Goal: Information Seeking & Learning: Learn about a topic

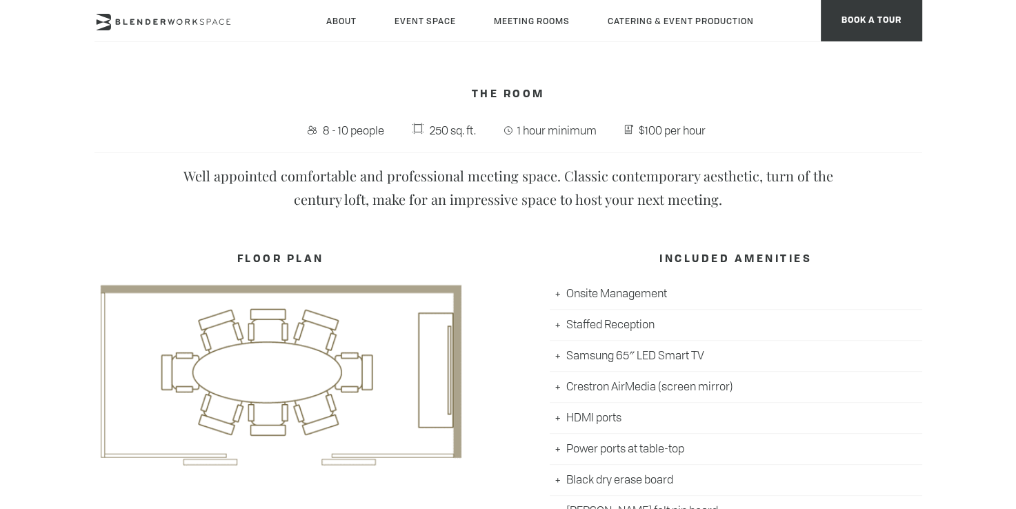
scroll to position [552, 0]
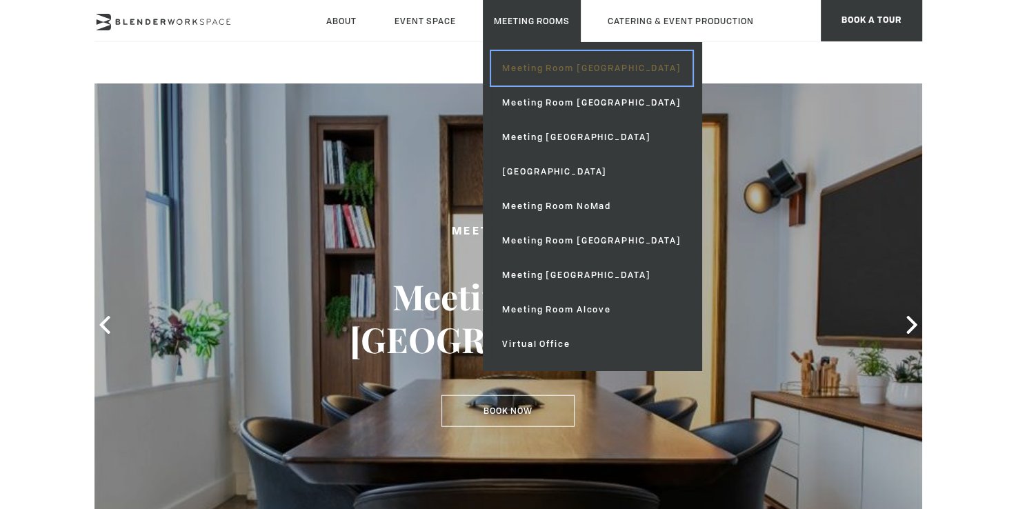
click at [528, 76] on link "Meeting Room [GEOGRAPHIC_DATA]" at bounding box center [591, 68] width 201 height 34
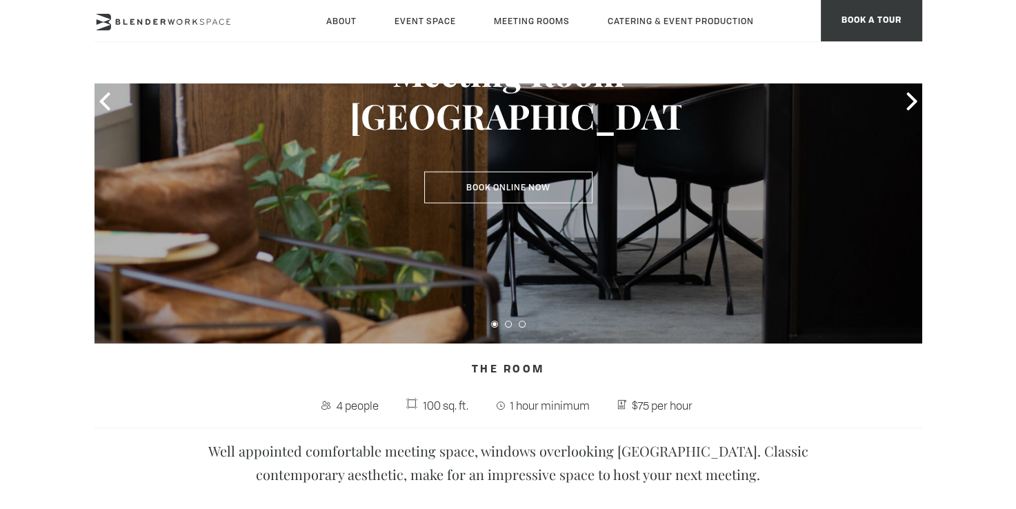
scroll to position [276, 0]
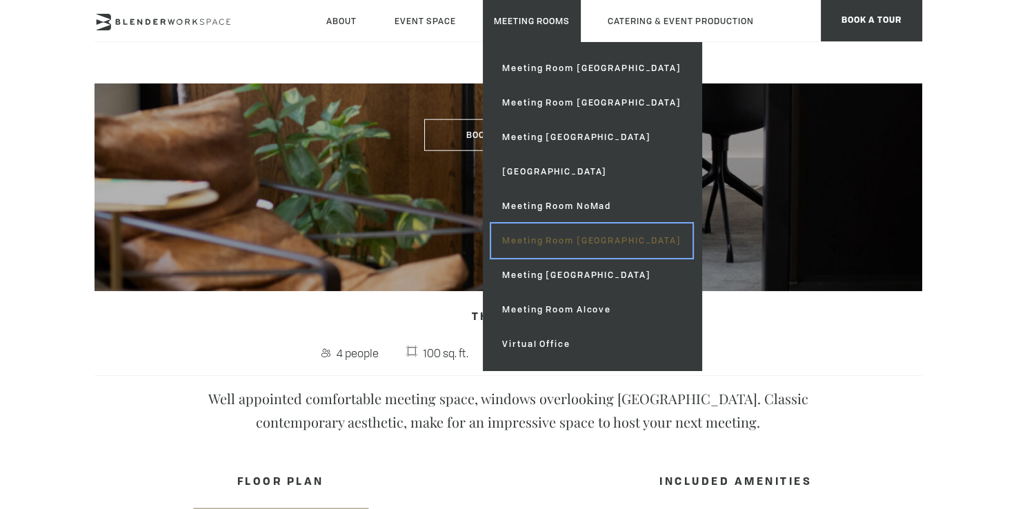
click at [530, 235] on link "Meeting Room [GEOGRAPHIC_DATA]" at bounding box center [591, 240] width 201 height 34
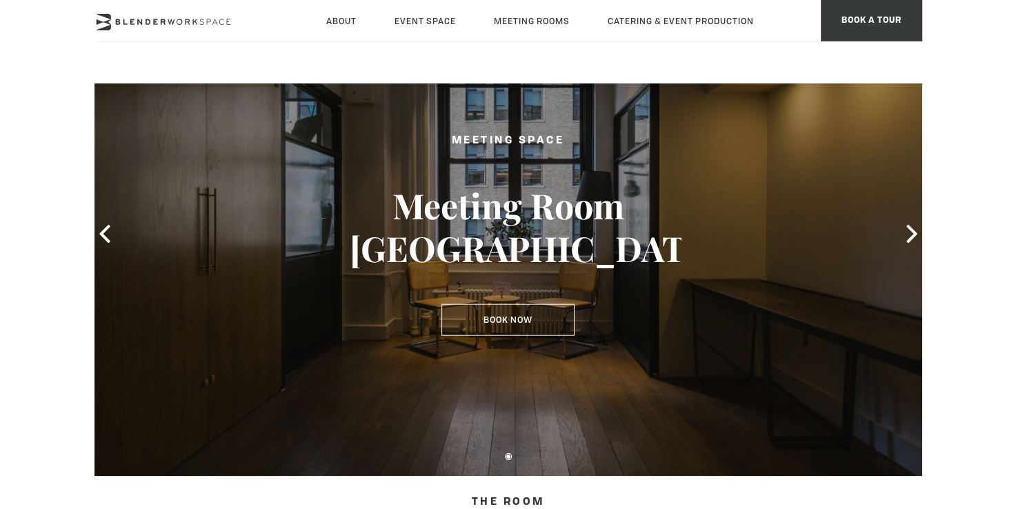
scroll to position [69, 0]
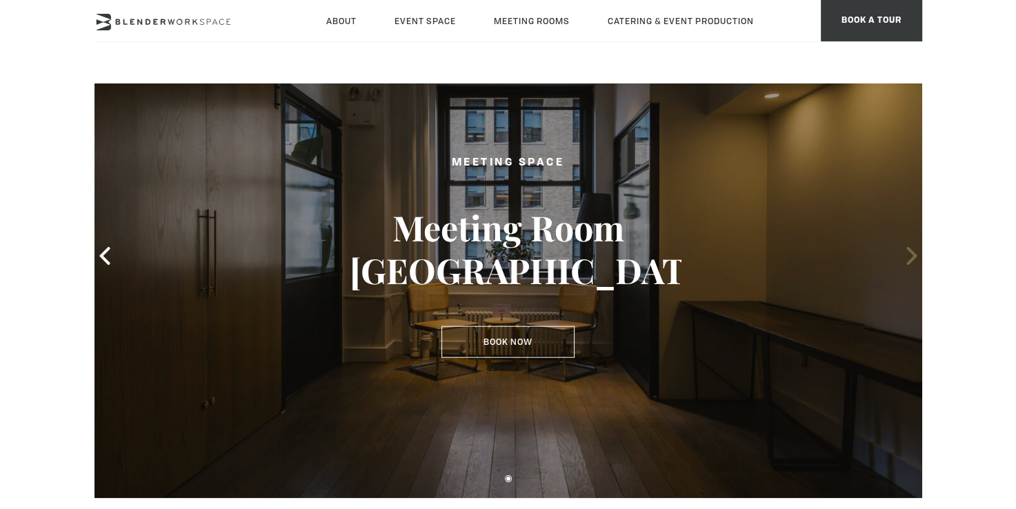
click at [913, 251] on icon at bounding box center [912, 256] width 18 height 18
click at [892, 251] on div at bounding box center [507, 256] width 827 height 484
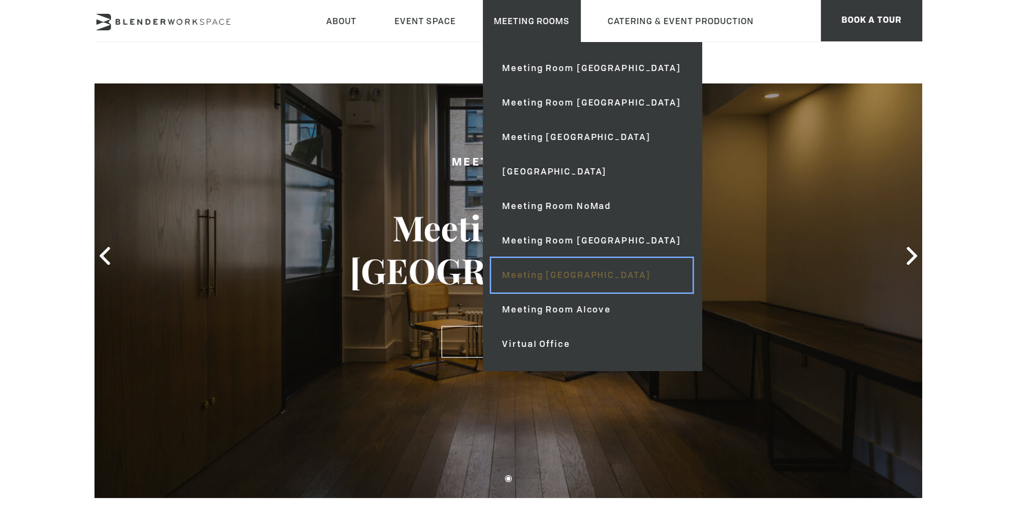
click at [550, 272] on link "Meeting [GEOGRAPHIC_DATA]" at bounding box center [591, 275] width 201 height 34
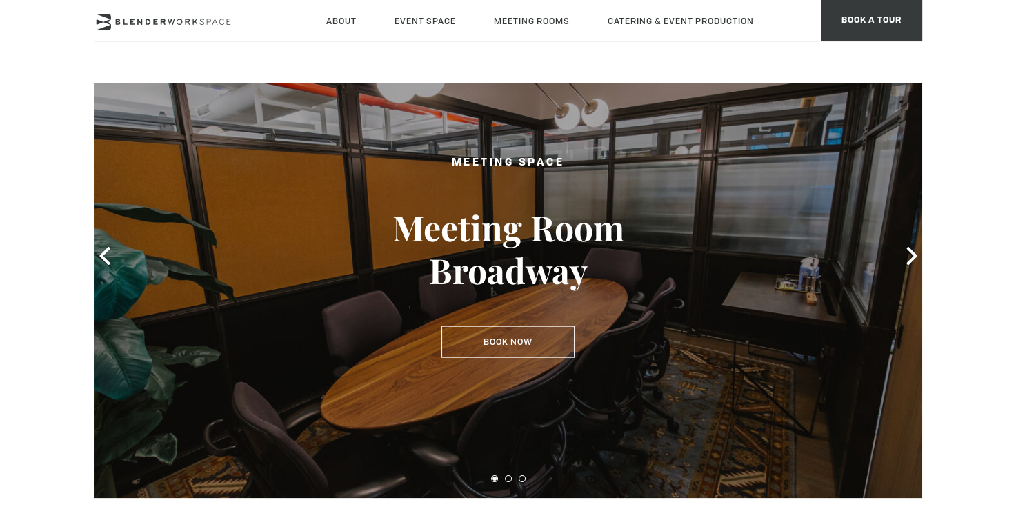
scroll to position [69, 0]
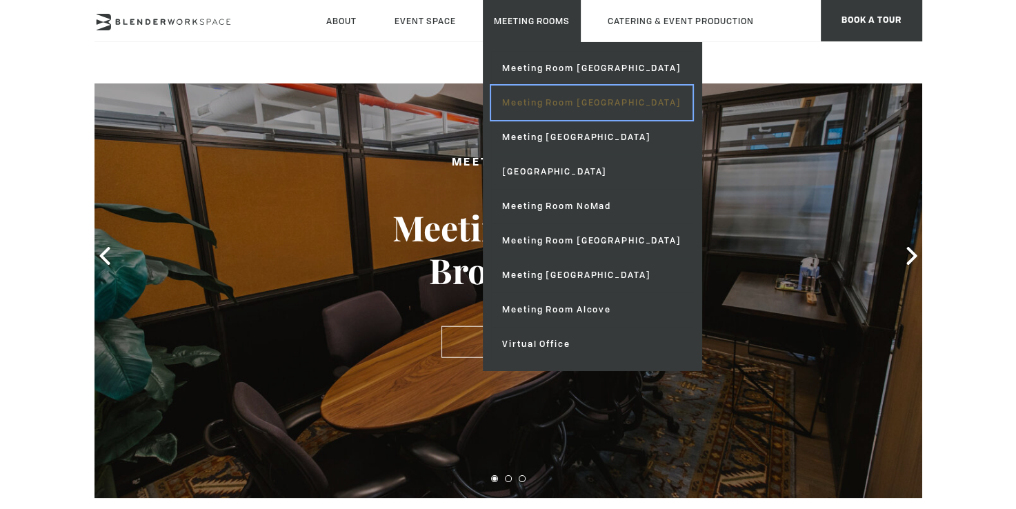
click at [537, 105] on link "Meeting Room [GEOGRAPHIC_DATA]" at bounding box center [591, 103] width 201 height 34
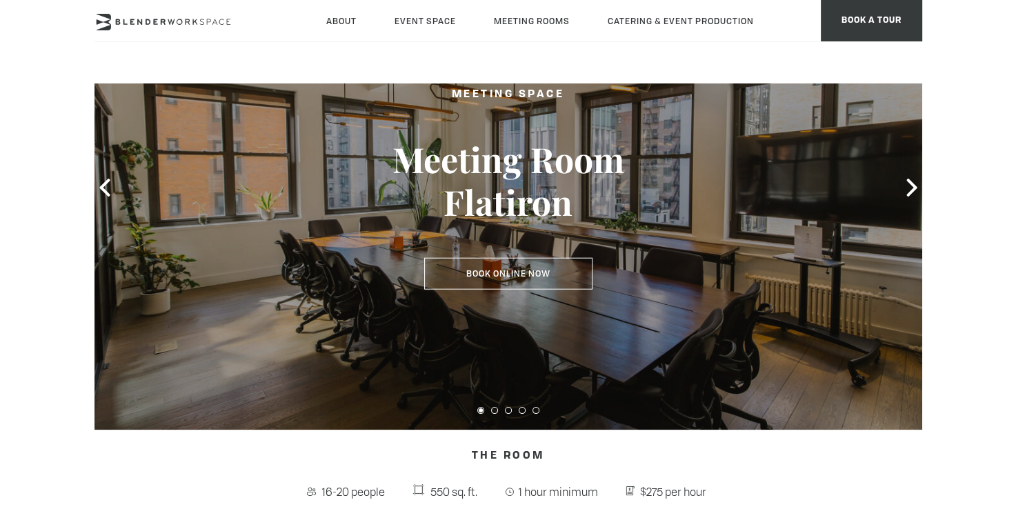
scroll to position [138, 0]
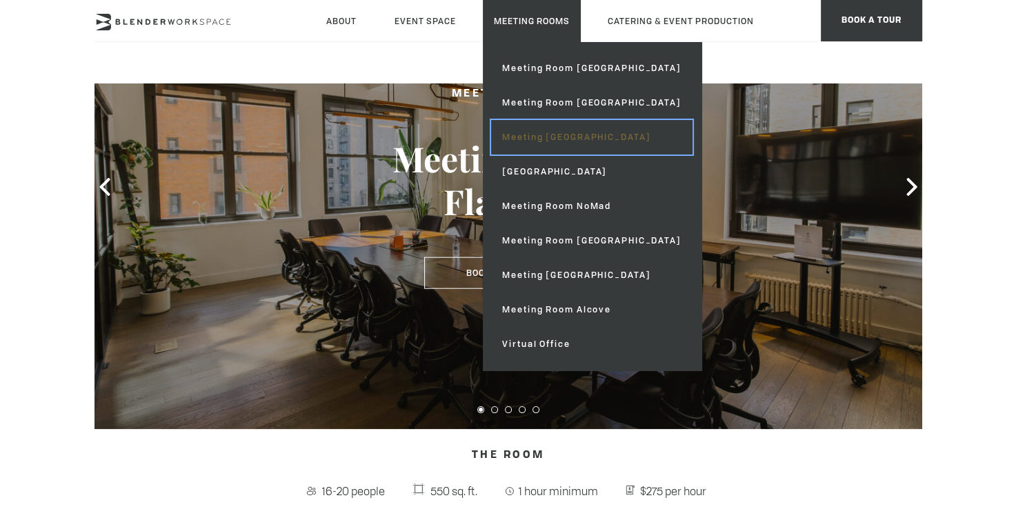
click at [555, 128] on link "Meeting [GEOGRAPHIC_DATA]" at bounding box center [591, 137] width 201 height 34
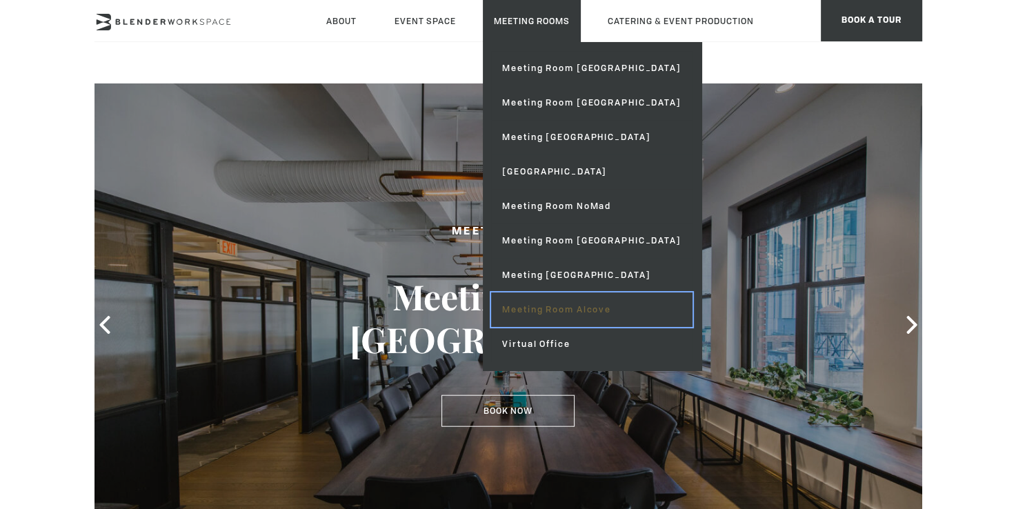
click at [532, 308] on link "Meeting Room Alcove" at bounding box center [591, 309] width 201 height 34
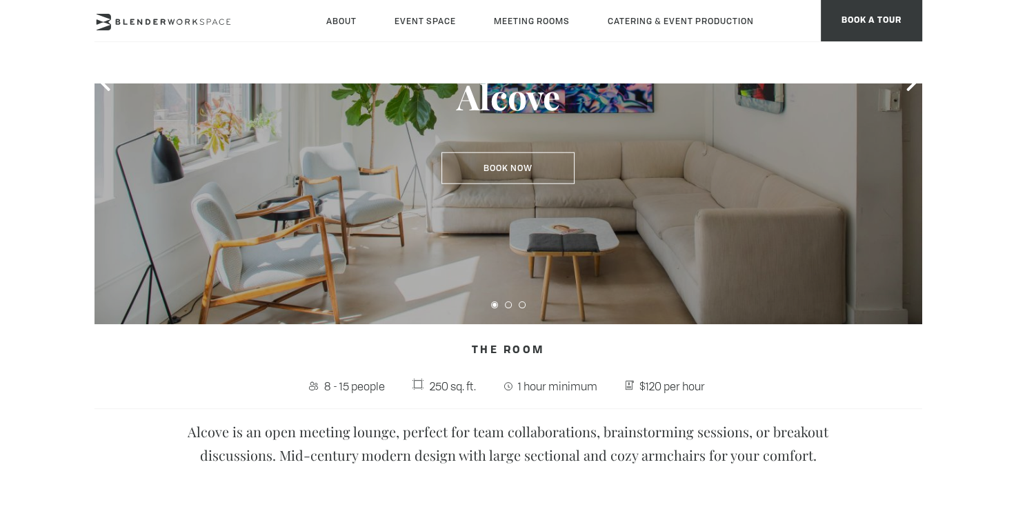
scroll to position [276, 0]
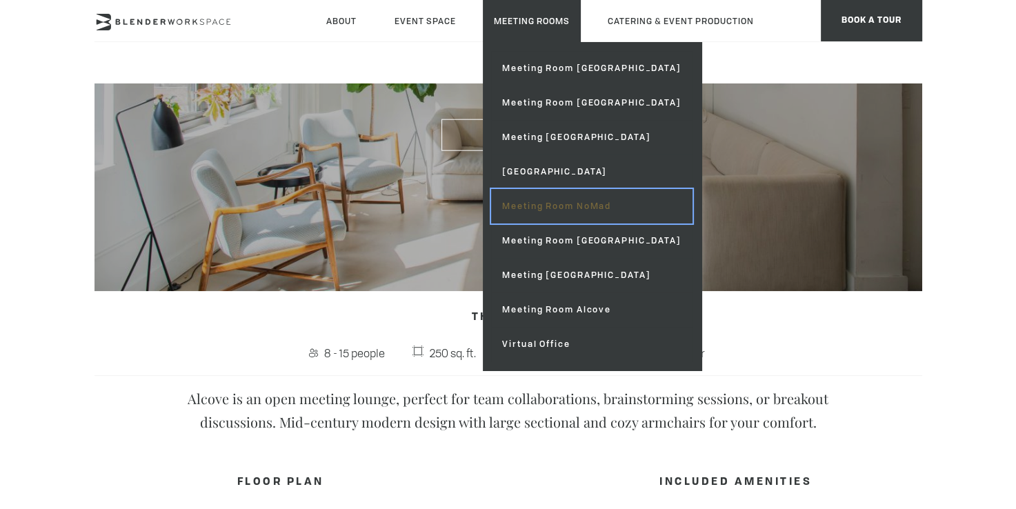
click at [552, 193] on link "Meeting Room NoMad" at bounding box center [591, 206] width 201 height 34
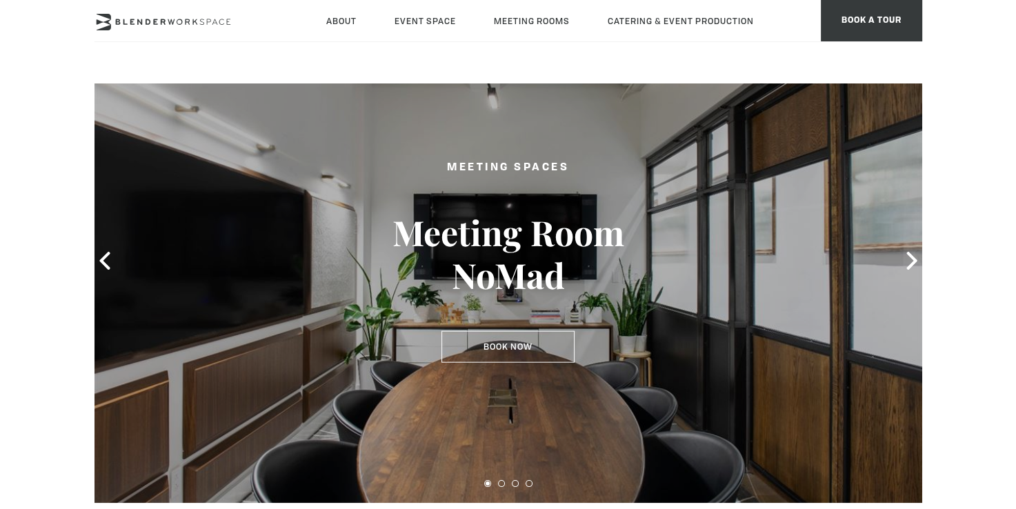
scroll to position [138, 0]
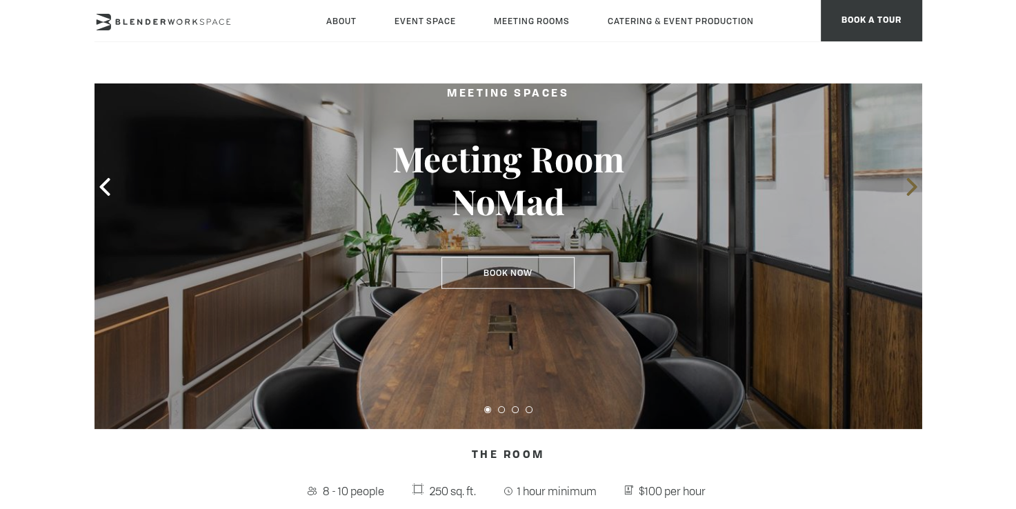
click at [913, 194] on icon at bounding box center [912, 187] width 18 height 18
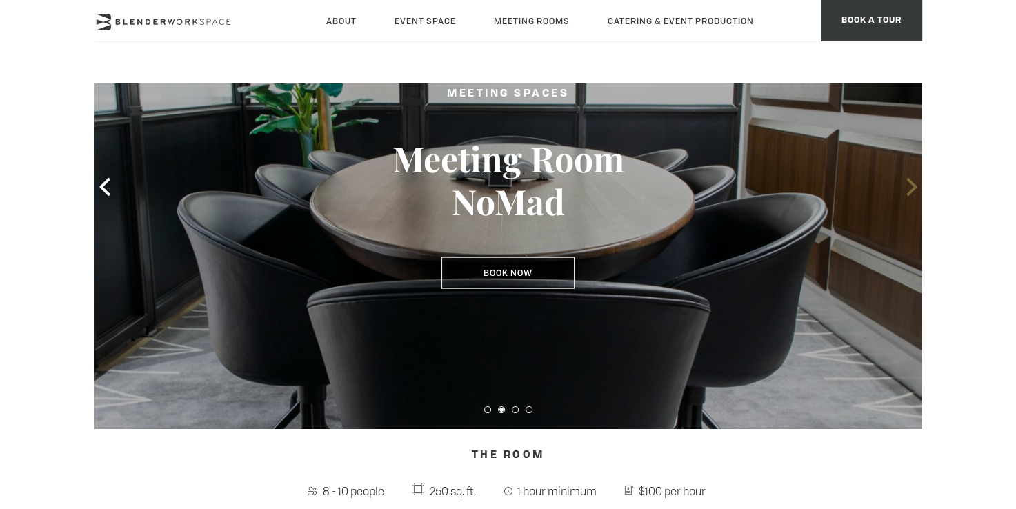
click at [913, 194] on icon at bounding box center [912, 187] width 18 height 18
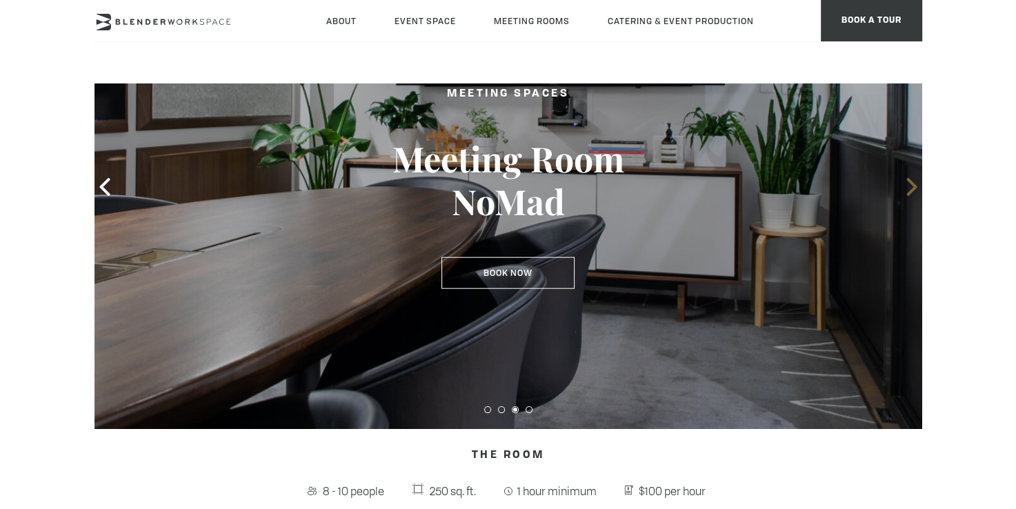
click at [913, 194] on icon at bounding box center [912, 187] width 18 height 18
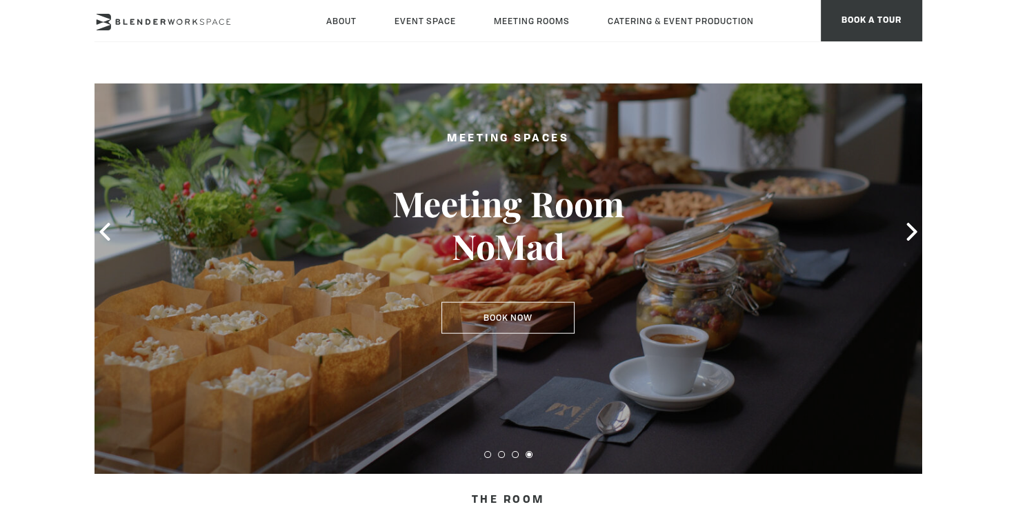
scroll to position [69, 0]
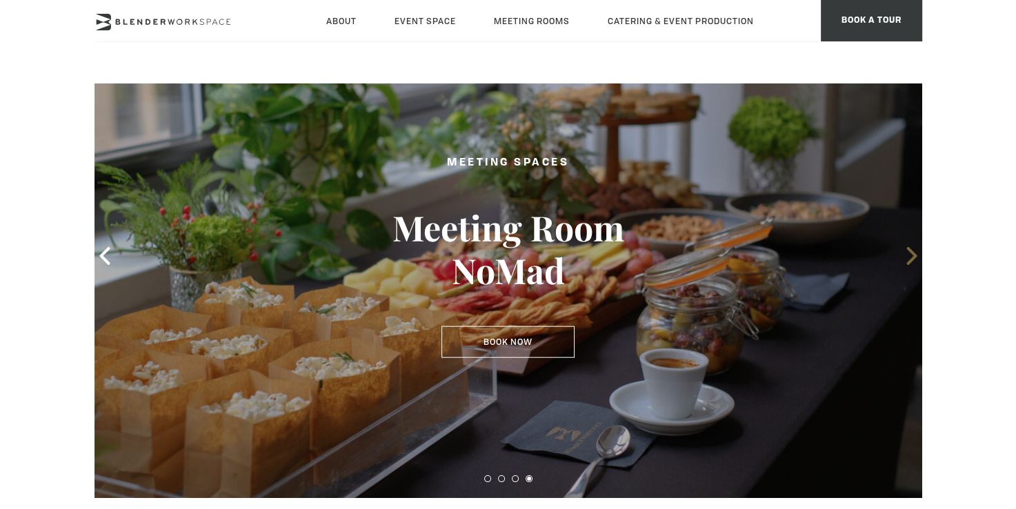
click at [905, 247] on icon at bounding box center [912, 256] width 18 height 18
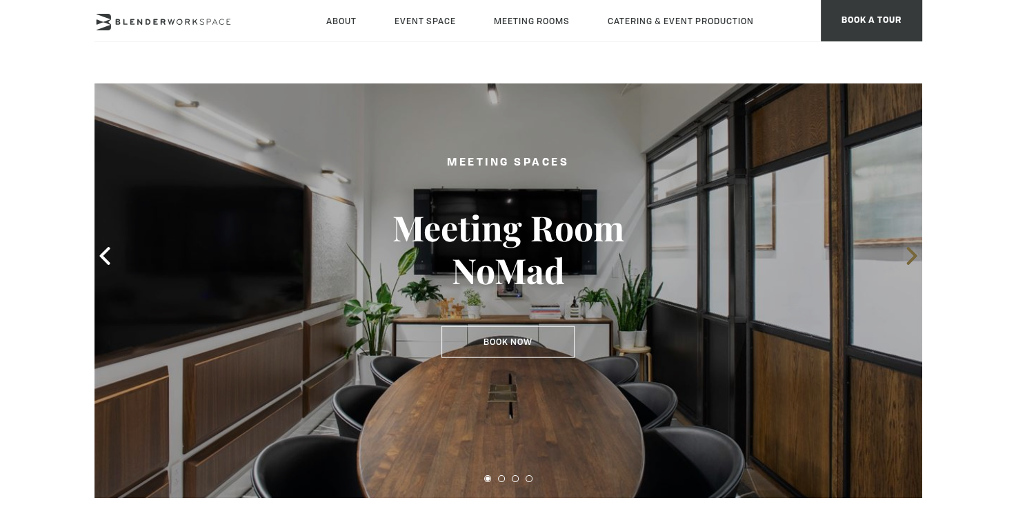
click at [905, 247] on icon at bounding box center [912, 256] width 18 height 18
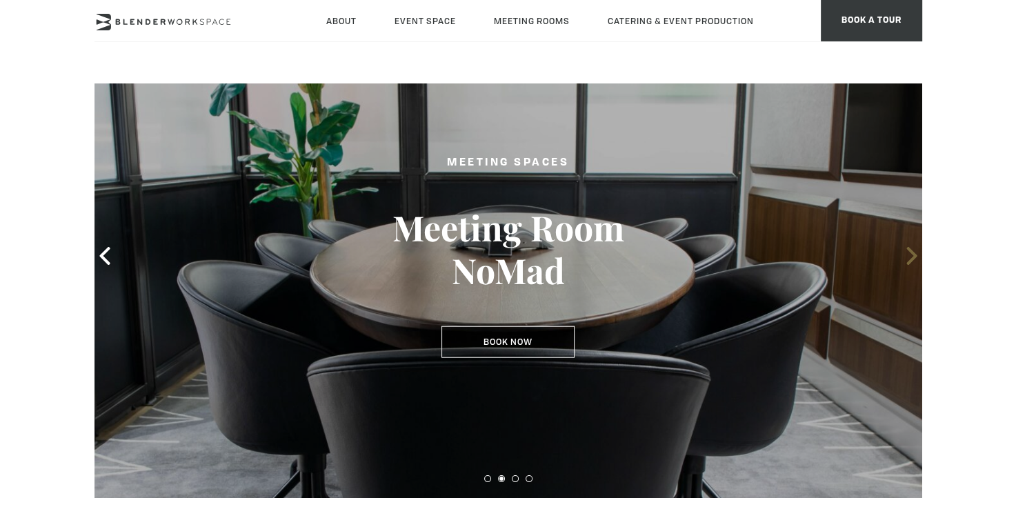
click at [905, 247] on icon at bounding box center [912, 256] width 18 height 18
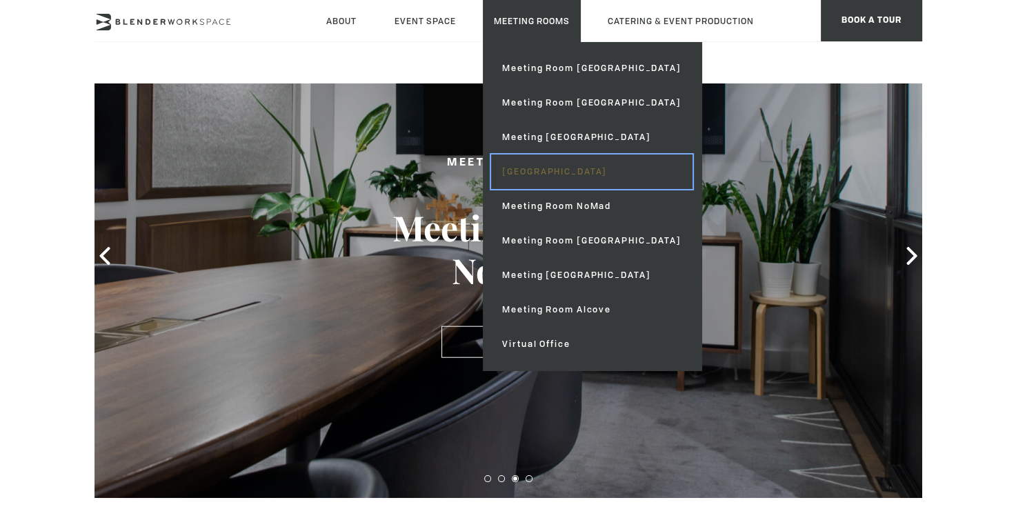
click at [566, 164] on link "[GEOGRAPHIC_DATA]" at bounding box center [591, 171] width 201 height 34
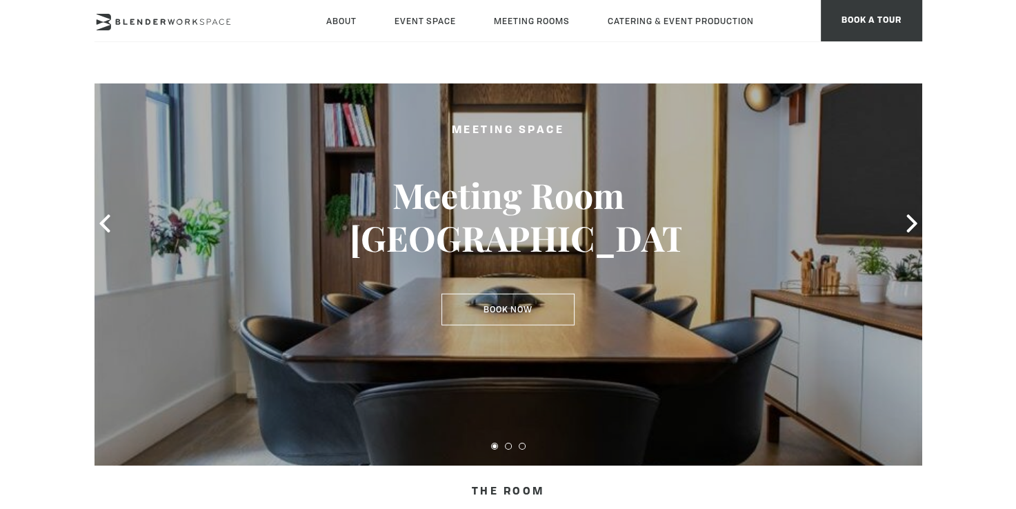
scroll to position [69, 0]
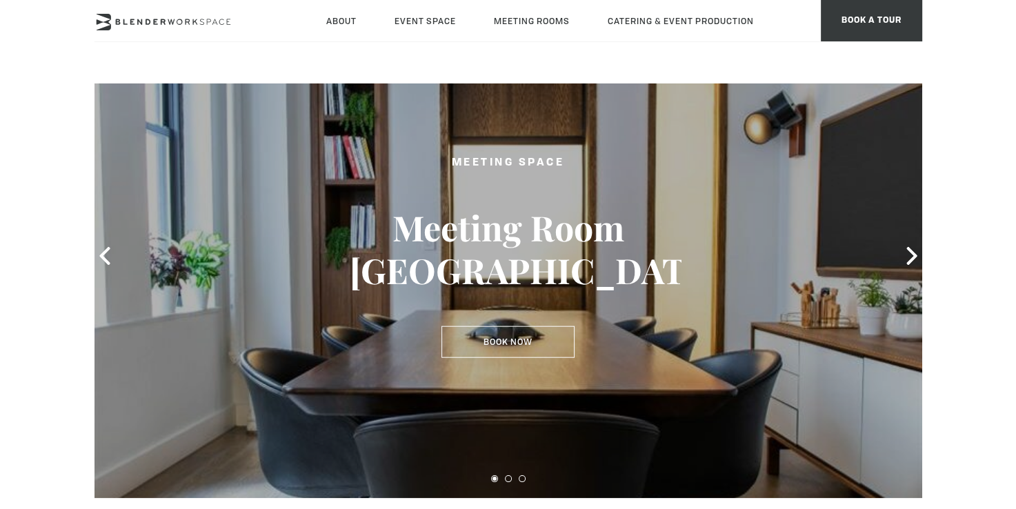
click at [885, 254] on div at bounding box center [507, 256] width 827 height 484
click at [903, 254] on icon at bounding box center [912, 256] width 18 height 18
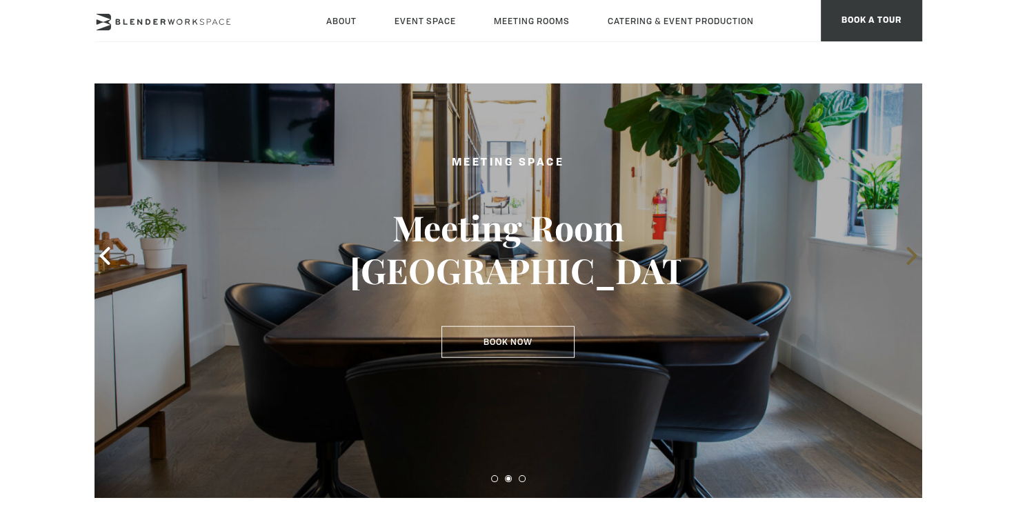
click at [903, 252] on icon at bounding box center [912, 256] width 18 height 18
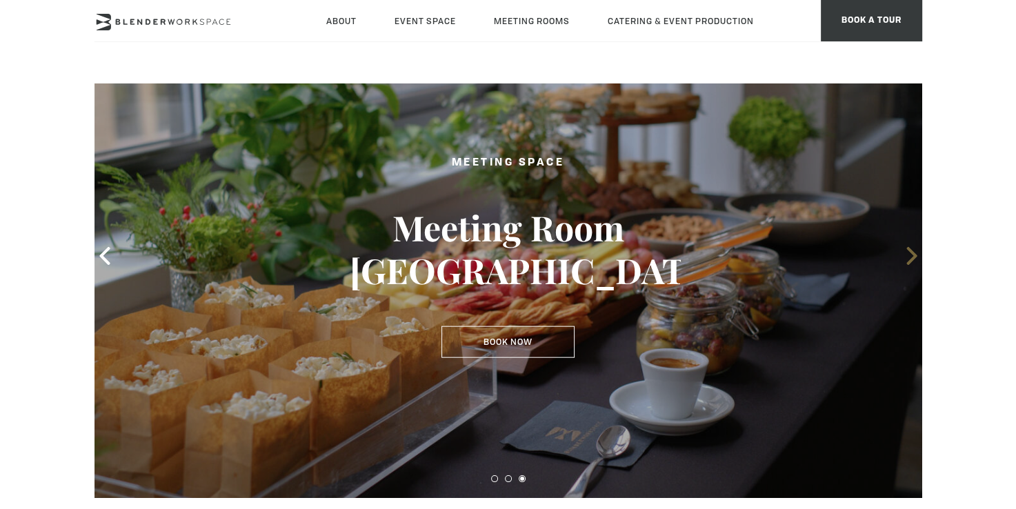
click at [904, 252] on icon at bounding box center [912, 256] width 18 height 18
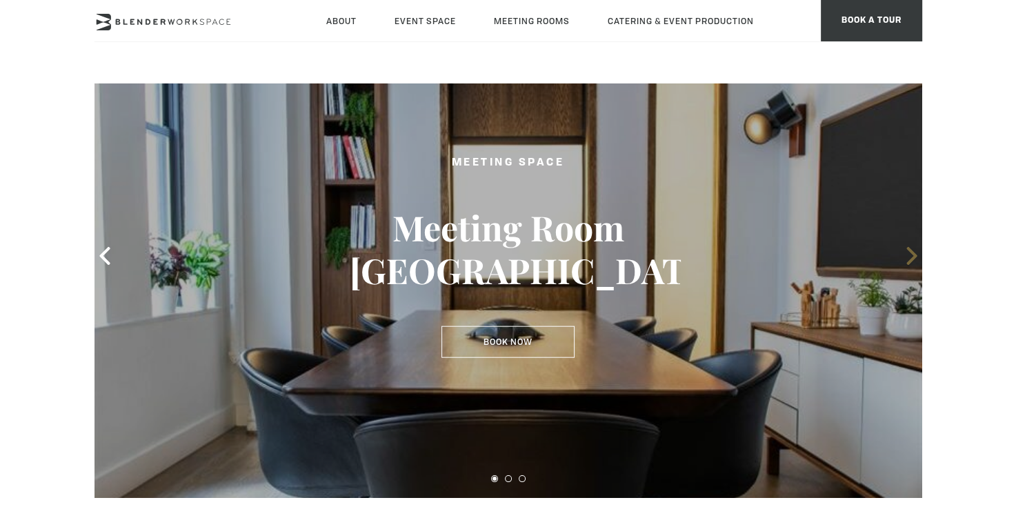
click at [904, 248] on icon at bounding box center [912, 256] width 18 height 18
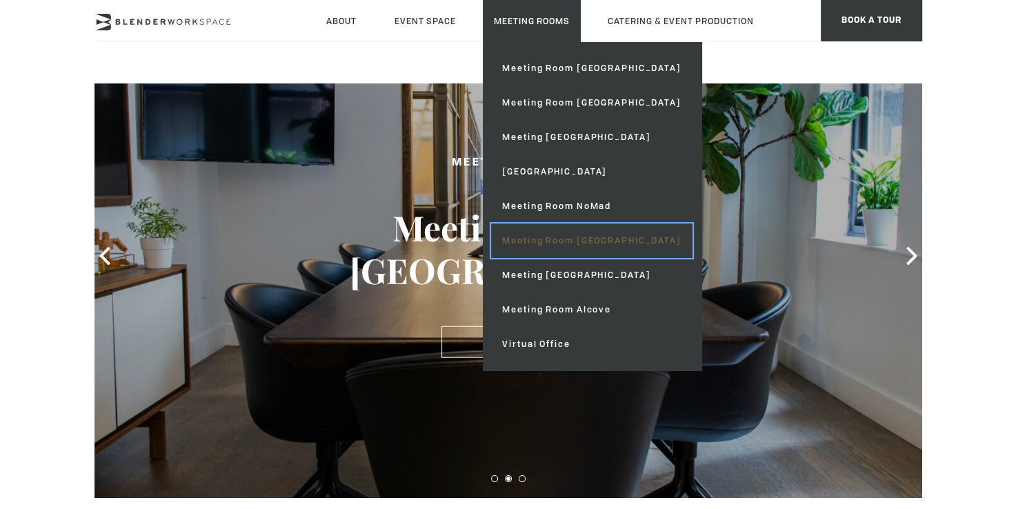
click at [560, 245] on link "Meeting Room [GEOGRAPHIC_DATA]" at bounding box center [591, 240] width 201 height 34
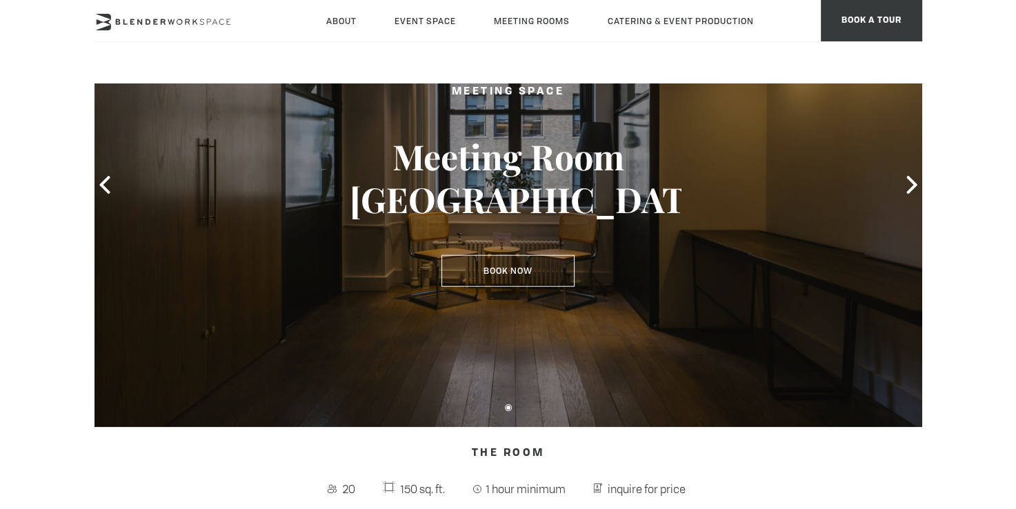
scroll to position [138, 0]
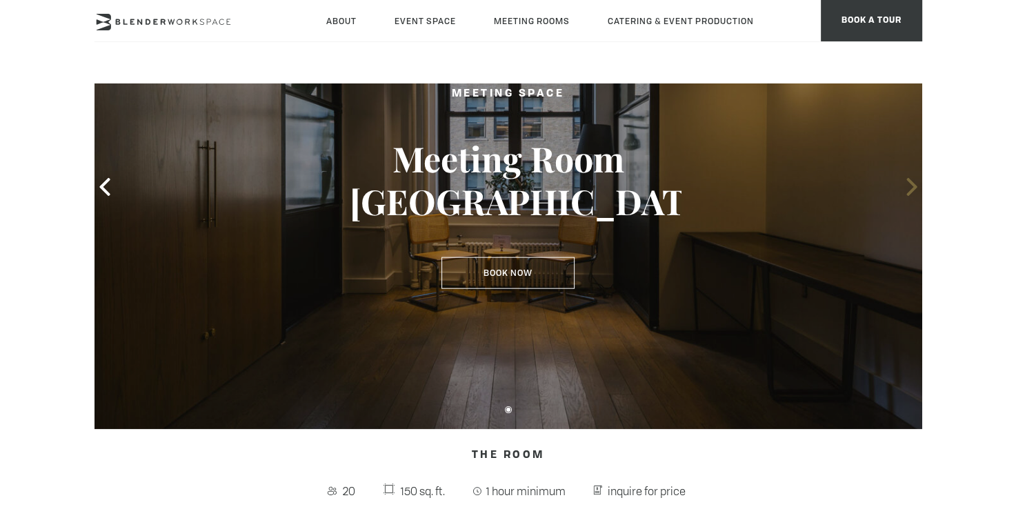
click at [907, 191] on icon at bounding box center [912, 187] width 18 height 18
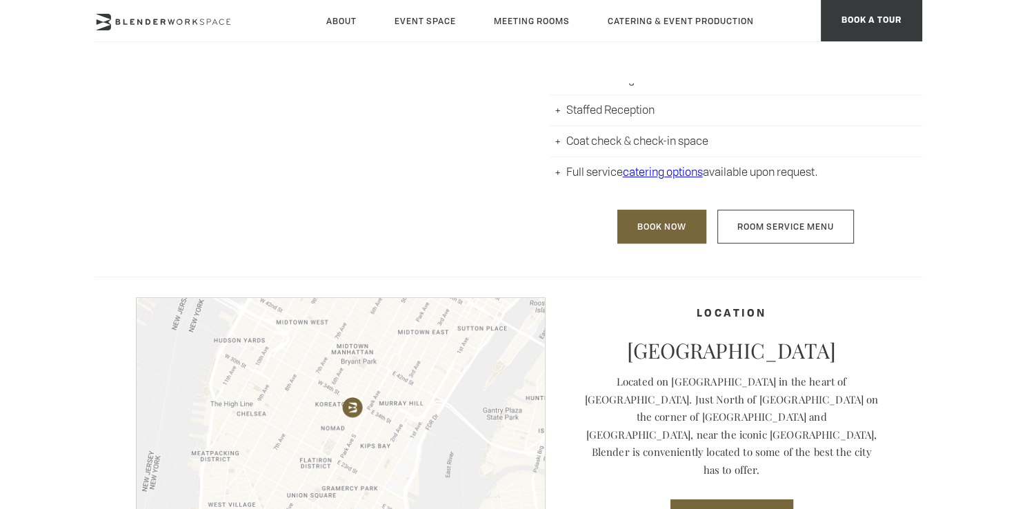
scroll to position [552, 0]
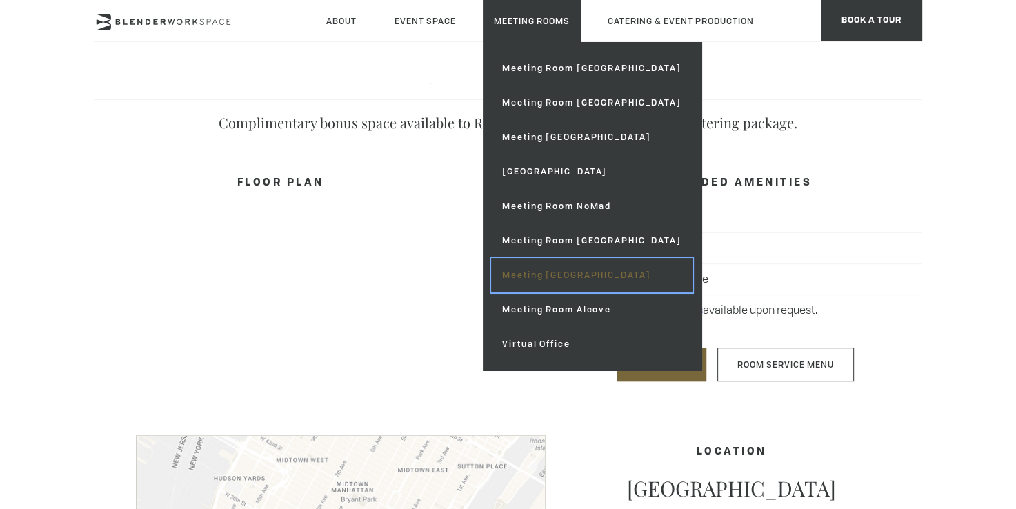
click at [541, 279] on link "Meeting [GEOGRAPHIC_DATA]" at bounding box center [591, 275] width 201 height 34
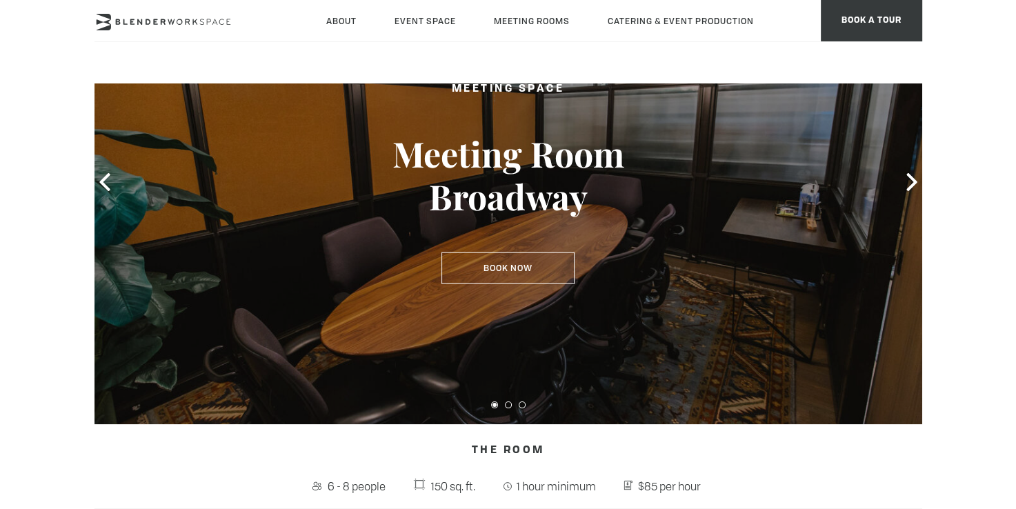
scroll to position [69, 0]
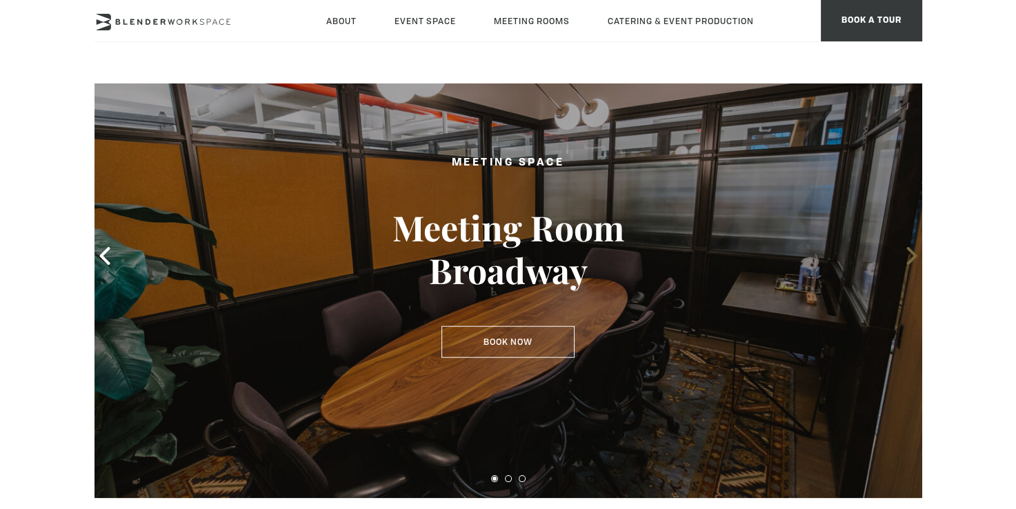
click at [905, 261] on icon at bounding box center [912, 256] width 18 height 18
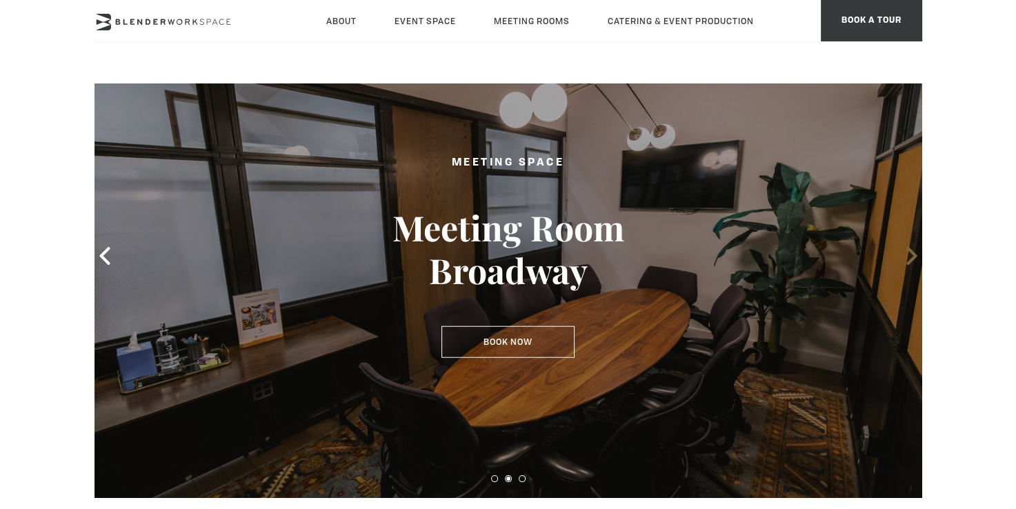
click at [905, 261] on icon at bounding box center [912, 256] width 18 height 18
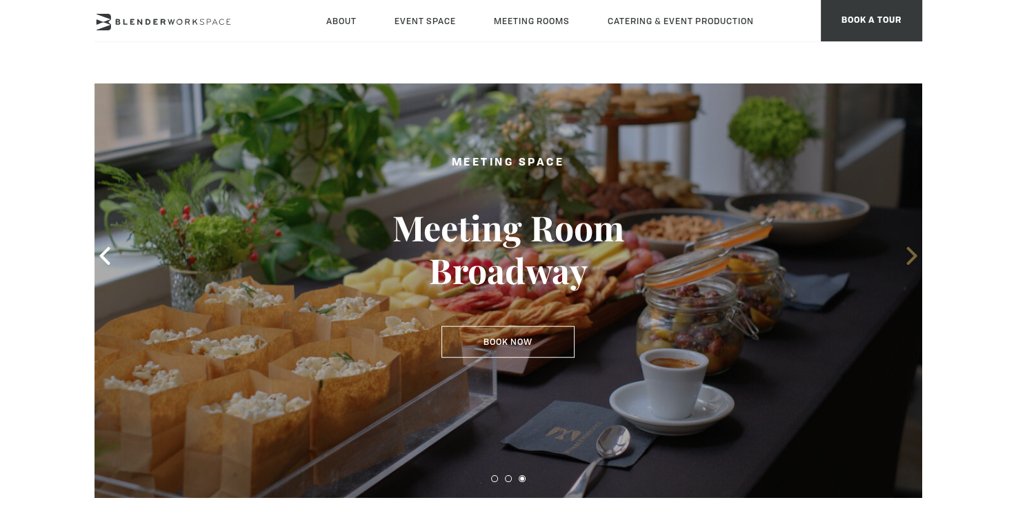
click at [905, 261] on icon at bounding box center [912, 256] width 18 height 18
